Goal: Task Accomplishment & Management: Complete application form

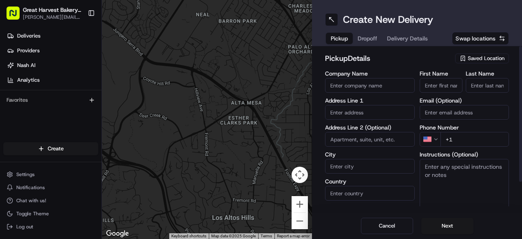
click at [476, 56] on span "Saved Location" at bounding box center [486, 58] width 37 height 7
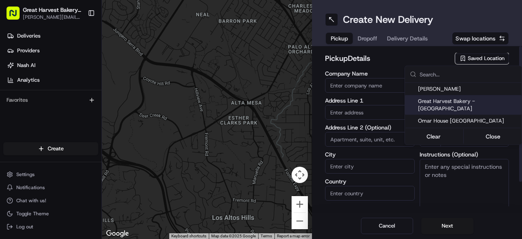
click at [468, 102] on span "Great Harvest Bakery - [GEOGRAPHIC_DATA]" at bounding box center [468, 105] width 100 height 15
type input "Great Harvest Bakery - [GEOGRAPHIC_DATA]"
type input "[STREET_ADDRESS]"
type input "# 104"
type input "Columbia"
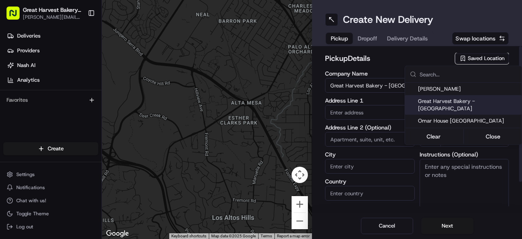
type input "US"
type input "MD"
type input "21045"
type input "Manager"
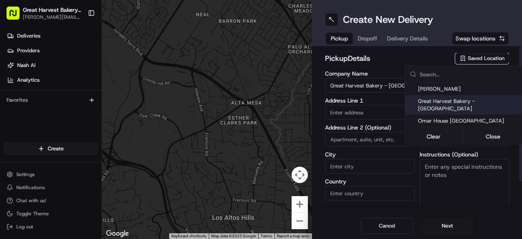
type input "[PERSON_NAME][EMAIL_ADDRESS][DOMAIN_NAME]"
type input "[PHONE_NUMBER]"
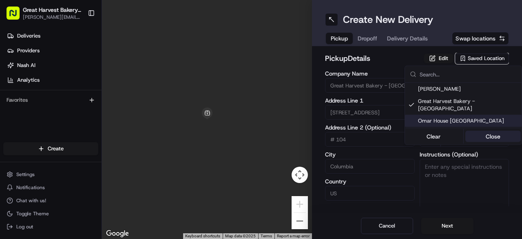
click at [486, 131] on button "Close" at bounding box center [494, 136] width 56 height 11
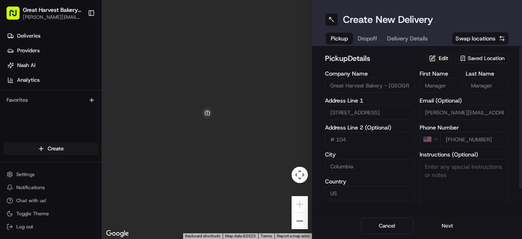
click at [448, 226] on button "Next" at bounding box center [447, 225] width 52 height 16
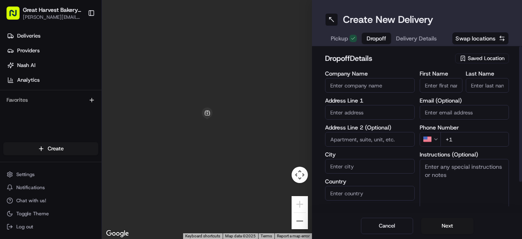
click at [366, 86] on input "Company Name" at bounding box center [370, 85] width 90 height 15
paste input "Intralox- Attention [PERSON_NAME]"
drag, startPoint x: 349, startPoint y: 83, endPoint x: 419, endPoint y: 90, distance: 70.5
click at [419, 90] on div "Company Name Intralox- Attention [PERSON_NAME] Address Line 1 Address Line 2 (O…" at bounding box center [417, 156] width 184 height 171
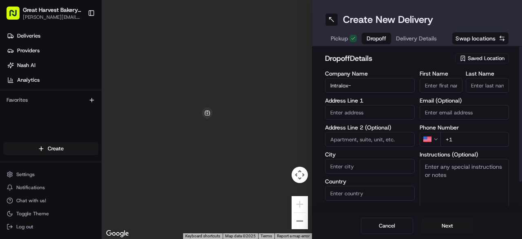
scroll to position [0, 0]
type input "Intralox"
click at [458, 88] on input "First Name" at bounding box center [441, 85] width 43 height 15
click at [451, 88] on input "[PERSON_NAME]" at bounding box center [441, 85] width 43 height 15
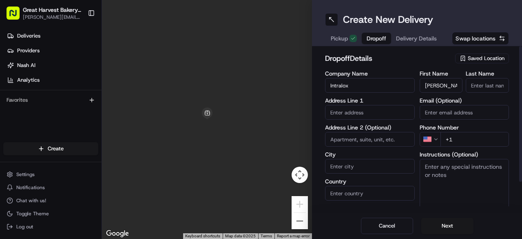
type input "[PERSON_NAME]"
click at [492, 82] on input "Last Name" at bounding box center [487, 85] width 43 height 15
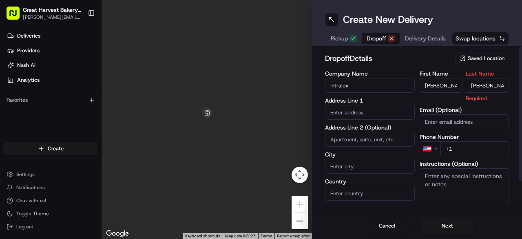
type input "[PERSON_NAME]"
click at [433, 55] on h2 "dropoff Details" at bounding box center [387, 58] width 125 height 11
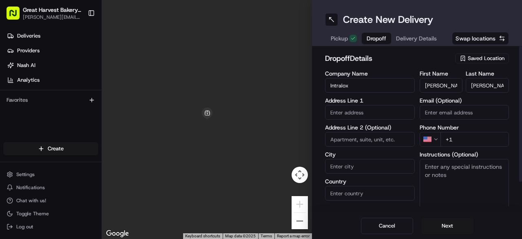
click at [468, 137] on input "+1" at bounding box center [475, 139] width 69 height 15
paste input "[PHONE_NUMBER]"
type input "[PHONE_NUMBER]"
click at [457, 174] on textarea "Instructions (Optional)" at bounding box center [465, 189] width 90 height 61
paste textarea "[PHONE_NUMBER]"
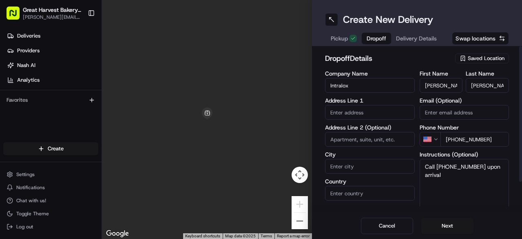
type textarea "Call [PHONE_NUMBER] upon arrival"
click at [361, 107] on input "text" at bounding box center [370, 112] width 90 height 15
paste input "[STREET_ADDRESS]"
click at [363, 128] on div "[STREET_ADDRESS]" at bounding box center [370, 129] width 86 height 12
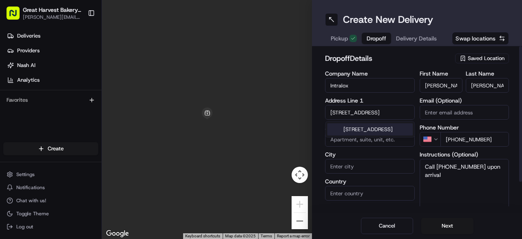
scroll to position [0, 0]
type input "[STREET_ADDRESS]"
type input "[GEOGRAPHIC_DATA]"
type input "MD"
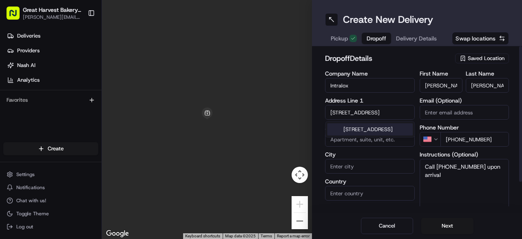
type input "21076"
type input "[STREET_ADDRESS]"
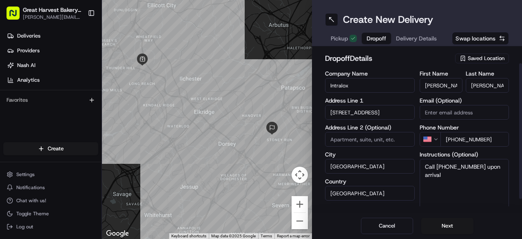
scroll to position [35, 0]
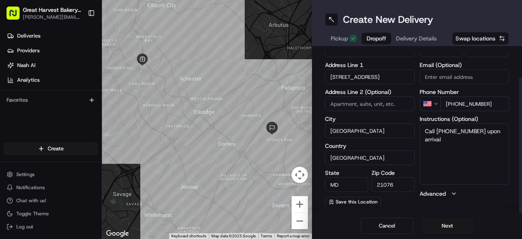
click at [460, 152] on textarea "Call [PHONE_NUMBER] upon arrival" at bounding box center [465, 153] width 90 height 61
click at [475, 200] on div "First Name [PERSON_NAME] Last Name [PERSON_NAME] Email (Optional) Phone Number …" at bounding box center [465, 120] width 90 height 171
click at [450, 222] on button "Next" at bounding box center [447, 225] width 52 height 16
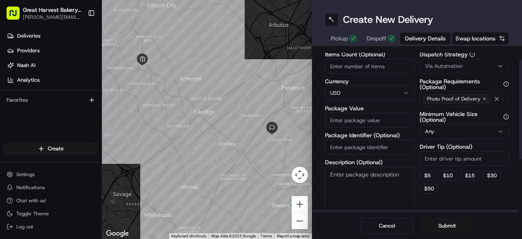
scroll to position [0, 0]
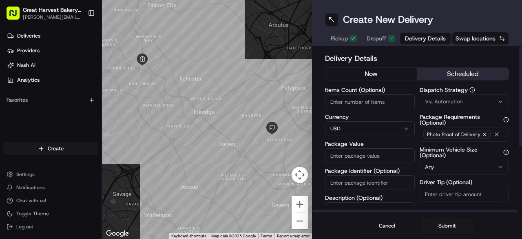
click at [458, 69] on button "scheduled" at bounding box center [463, 74] width 92 height 12
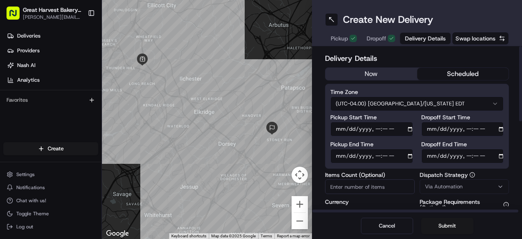
click at [502, 157] on input "Dropoff End Time" at bounding box center [462, 156] width 83 height 15
type input "[DATE]T11:45"
click at [512, 54] on div "Delivery Details now scheduled Time Zone (UTC-04.00) [GEOGRAPHIC_DATA]/[US_STAT…" at bounding box center [417, 129] width 210 height 166
click at [502, 127] on input "Dropoff Start Time" at bounding box center [462, 129] width 83 height 15
type input "[DATE]T11:35"
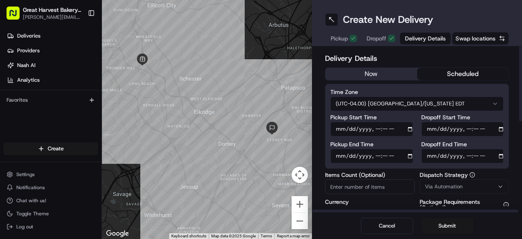
click at [522, 31] on div "Create New Delivery Pickup Dropoff Delivery Details Swap locations" at bounding box center [417, 23] width 210 height 46
click at [410, 155] on input "Pickup End Time" at bounding box center [372, 156] width 83 height 15
type input "[DATE]T11:15"
click at [501, 61] on h2 "Delivery Details" at bounding box center [417, 58] width 184 height 11
click at [411, 129] on input "Pickup Start Time" at bounding box center [372, 129] width 83 height 15
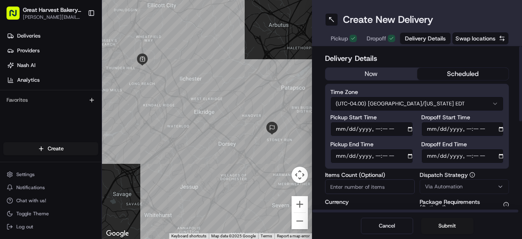
type input "[DATE]T11:05"
click at [505, 24] on div "Create New Delivery" at bounding box center [417, 19] width 184 height 13
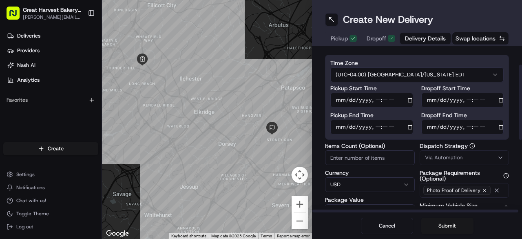
scroll to position [41, 0]
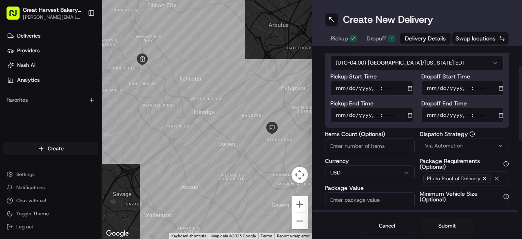
click at [464, 143] on div "Via Automation" at bounding box center [465, 145] width 86 height 7
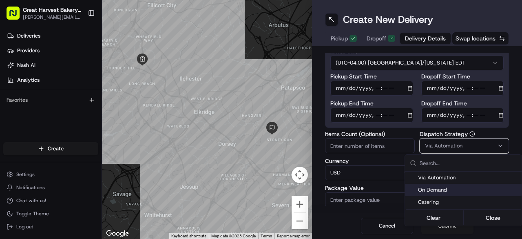
click at [448, 191] on span "On Demand" at bounding box center [468, 189] width 100 height 7
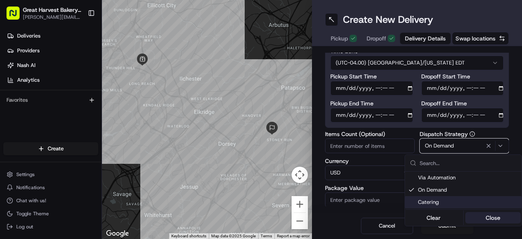
click at [480, 216] on button "Close" at bounding box center [494, 217] width 56 height 11
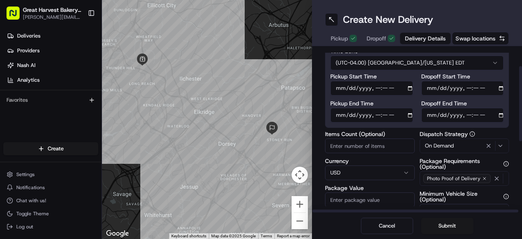
scroll to position [122, 0]
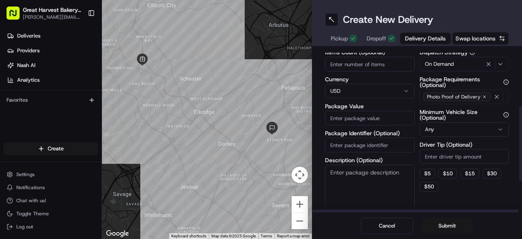
click at [455, 129] on html "Great Harvest Bakery - Columbia [EMAIL_ADDRESS][DOMAIN_NAME] Toggle Sidebar Del…" at bounding box center [261, 119] width 522 height 239
click at [447, 173] on button "$ 10" at bounding box center [448, 174] width 19 height 10
type input "10"
click at [366, 118] on input "Package Value" at bounding box center [370, 118] width 90 height 15
type input "150"
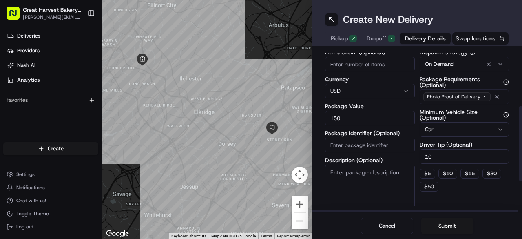
click at [388, 105] on label "Package Value" at bounding box center [370, 106] width 90 height 6
click at [388, 111] on input "150" at bounding box center [370, 118] width 90 height 15
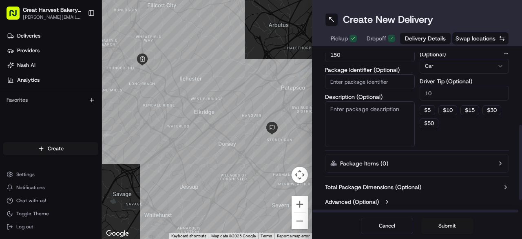
scroll to position [188, 0]
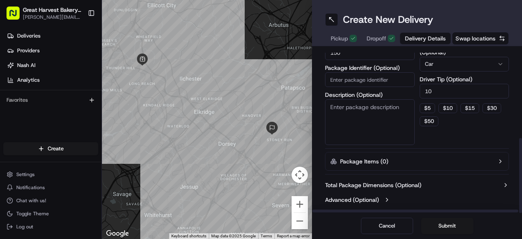
click at [462, 149] on div "Delivery Details now scheduled Time Zone (UTC-04.00) [GEOGRAPHIC_DATA]/[US_STAT…" at bounding box center [417, 36] width 184 height 342
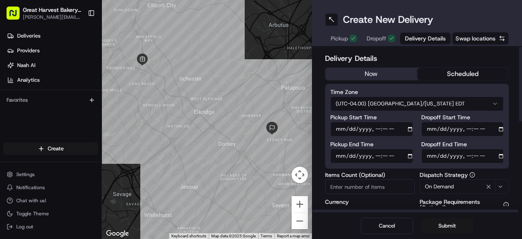
scroll to position [82, 0]
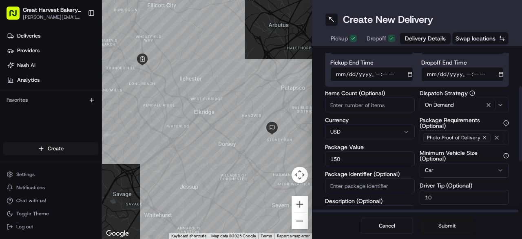
click at [439, 224] on button "Submit" at bounding box center [447, 225] width 52 height 16
